Goal: Task Accomplishment & Management: Complete application form

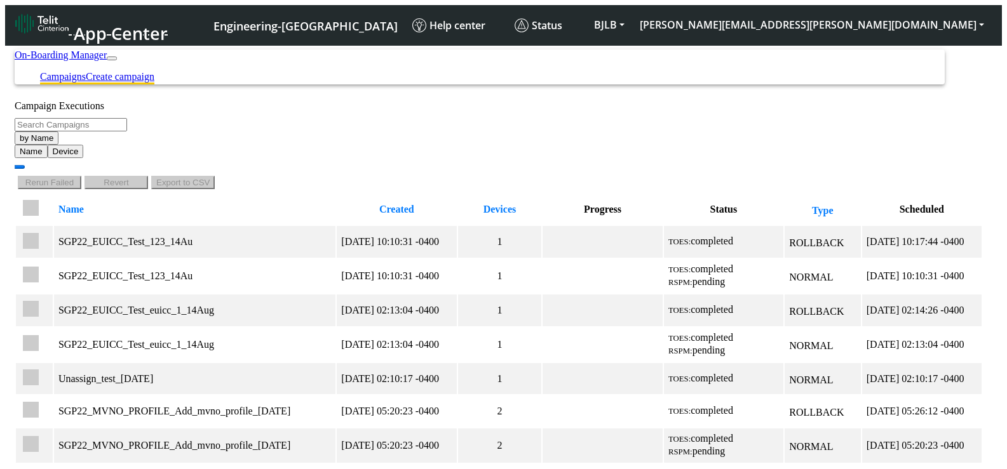
click at [154, 71] on link "Create campaign" at bounding box center [120, 76] width 69 height 11
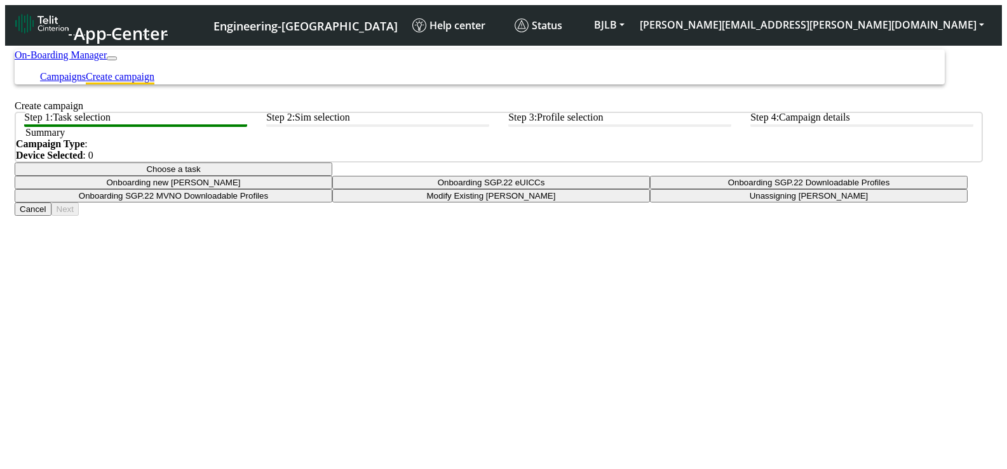
click at [332, 176] on button "Choose a task" at bounding box center [174, 169] width 318 height 13
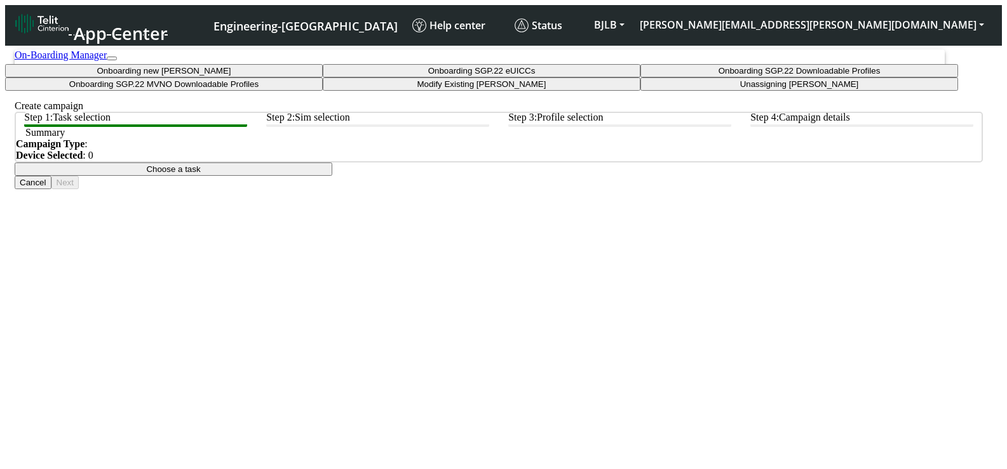
click at [217, 189] on app-paging-btns "Cancel Next" at bounding box center [499, 182] width 968 height 13
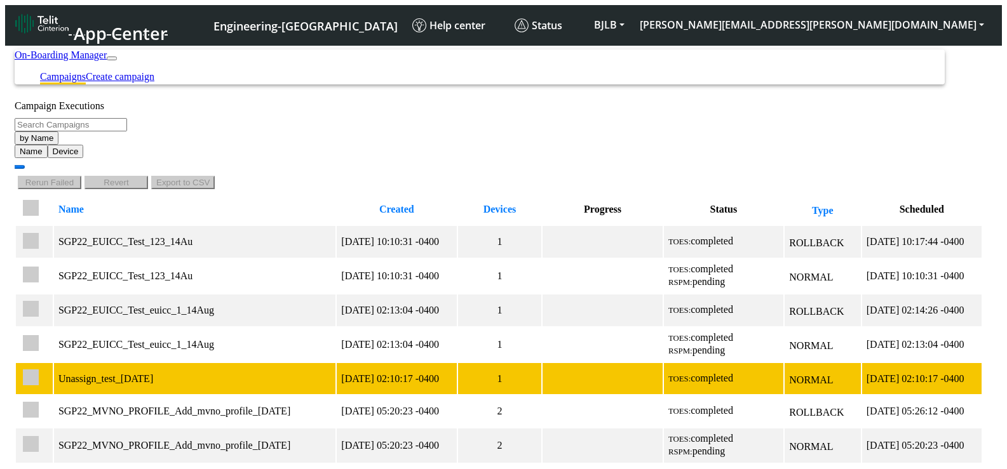
scroll to position [216, 0]
